Goal: Information Seeking & Learning: Check status

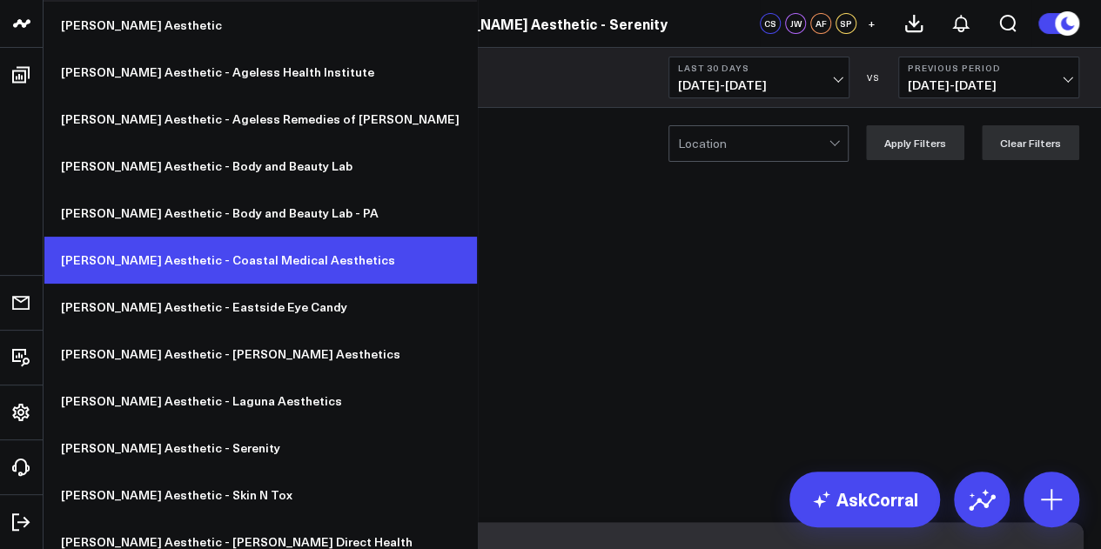
scroll to position [56, 0]
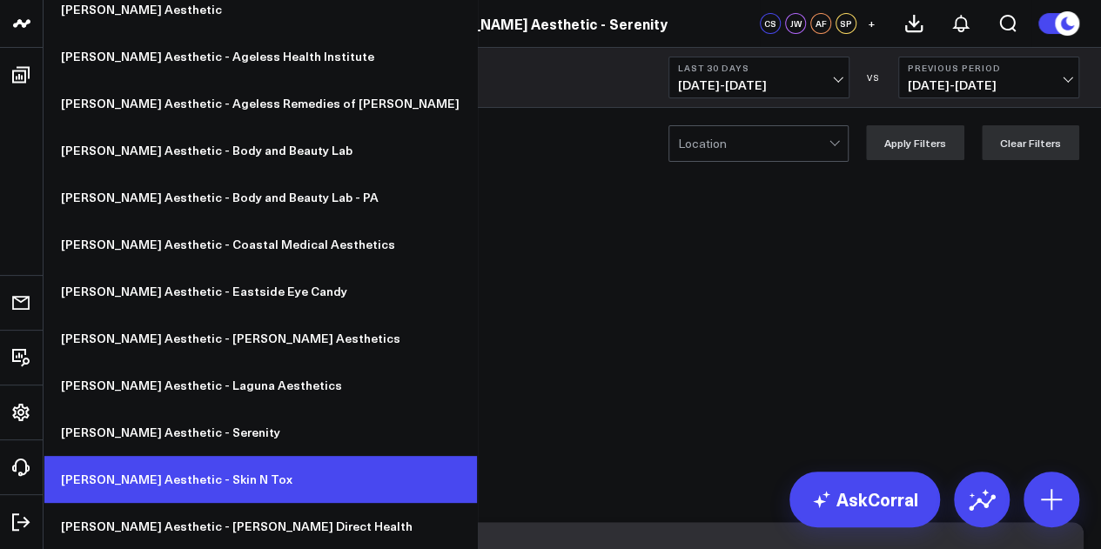
click at [164, 474] on link "[PERSON_NAME] Aesthetic - Skin N Tox" at bounding box center [260, 479] width 433 height 47
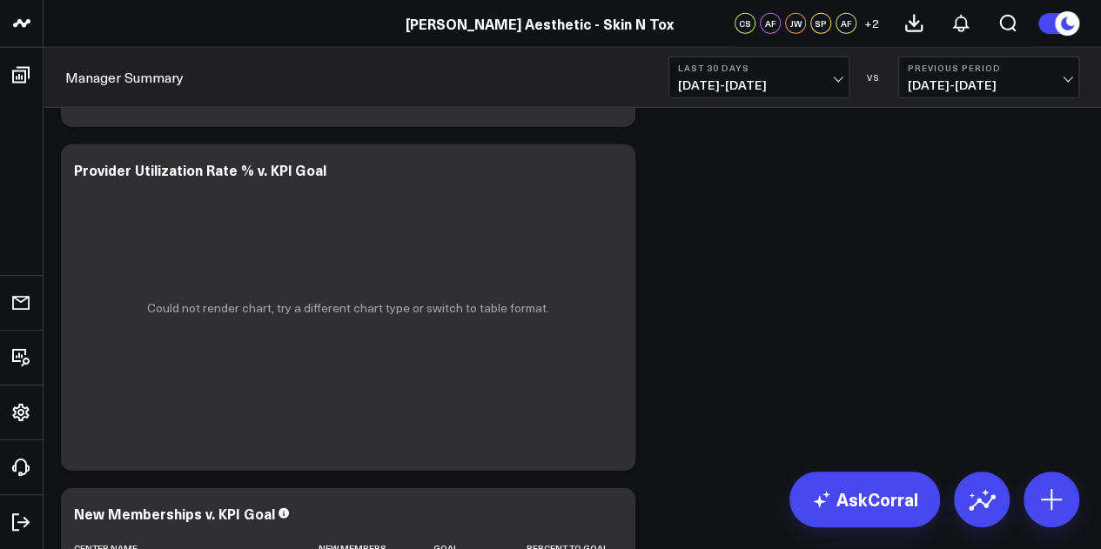
scroll to position [5044, 0]
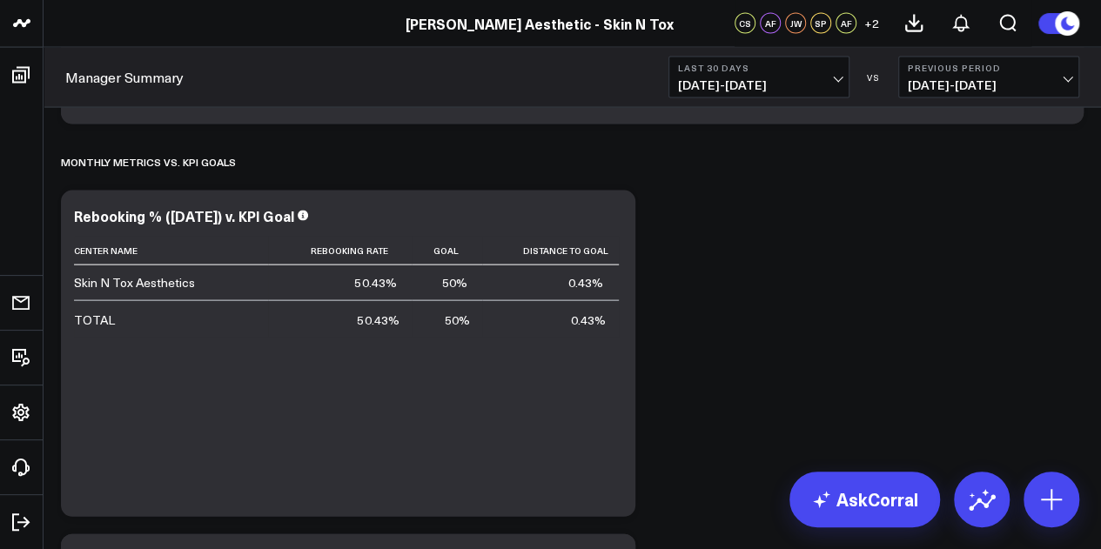
click at [713, 84] on span "09/01/25 - 09/30/25" at bounding box center [759, 85] width 162 height 14
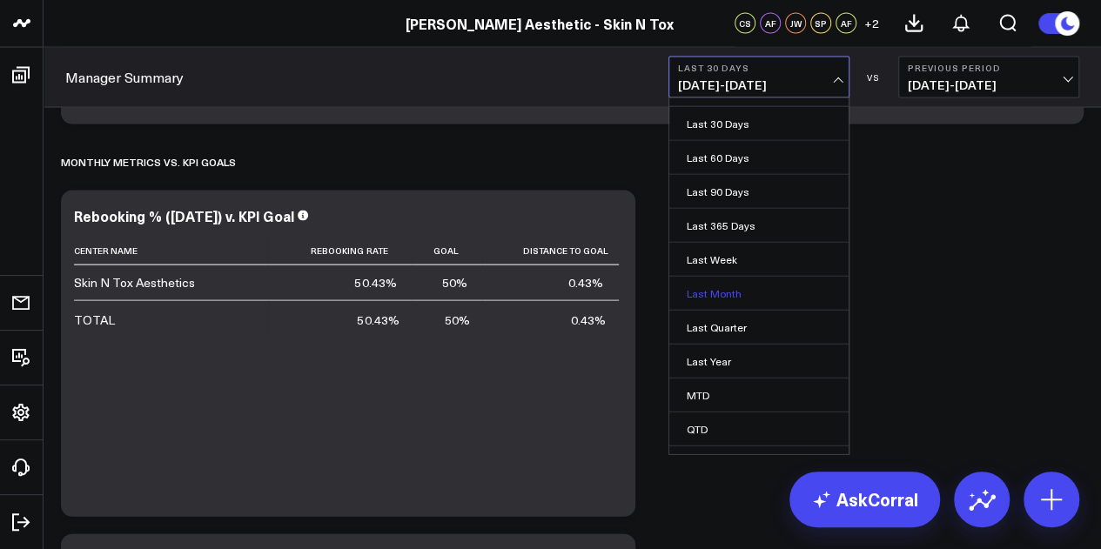
scroll to position [87, 0]
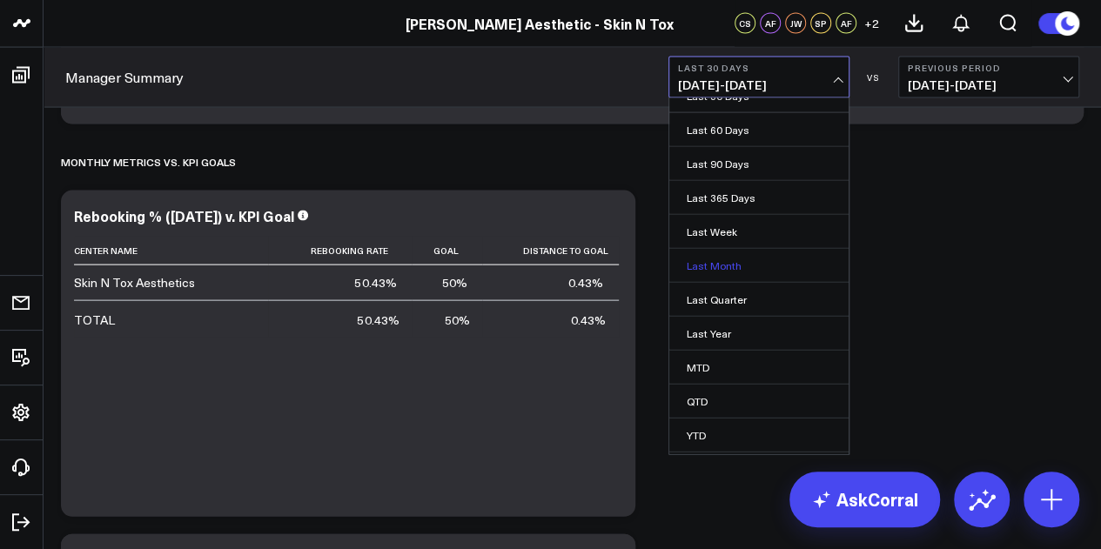
click at [745, 264] on link "Last Month" at bounding box center [758, 265] width 179 height 33
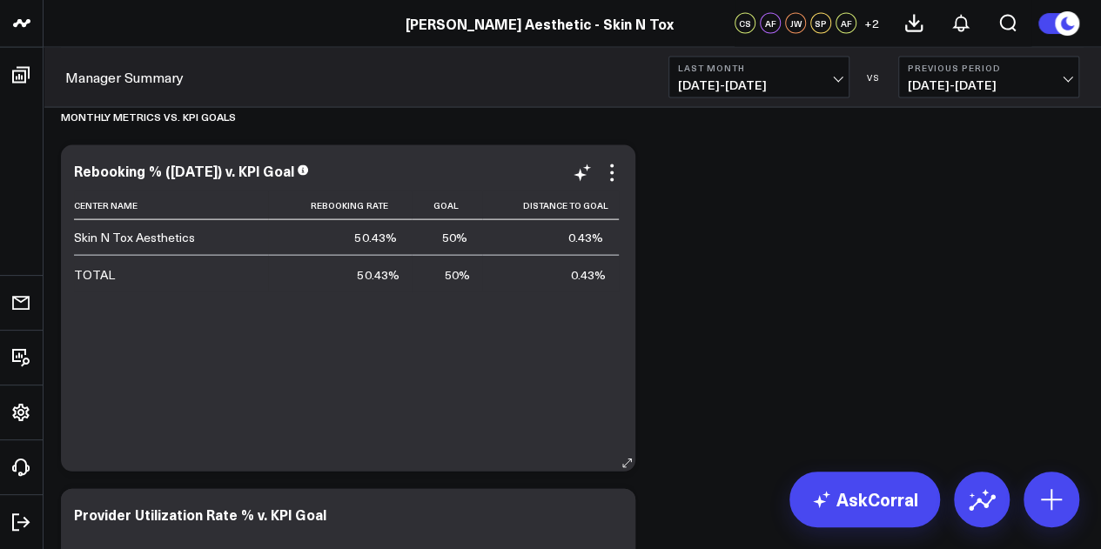
scroll to position [5029, 0]
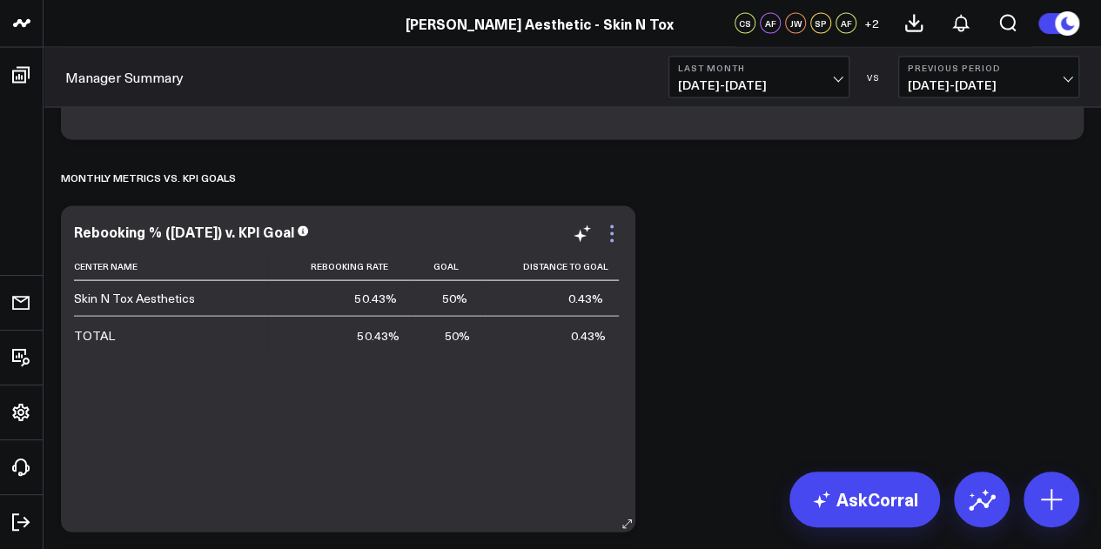
click at [618, 227] on icon at bounding box center [611, 234] width 21 height 21
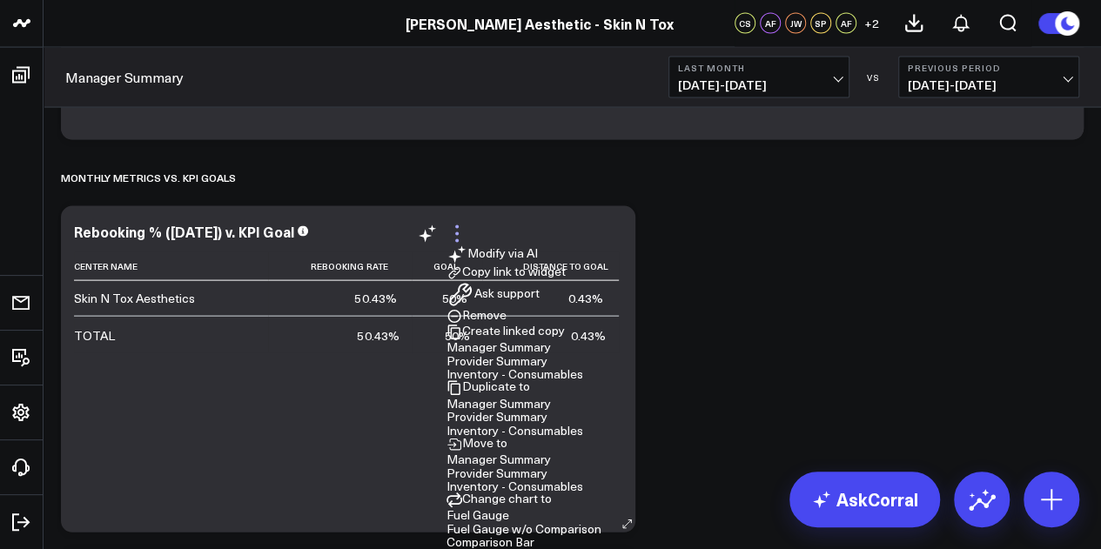
click at [467, 227] on icon at bounding box center [456, 234] width 21 height 21
